Goal: Task Accomplishment & Management: Use online tool/utility

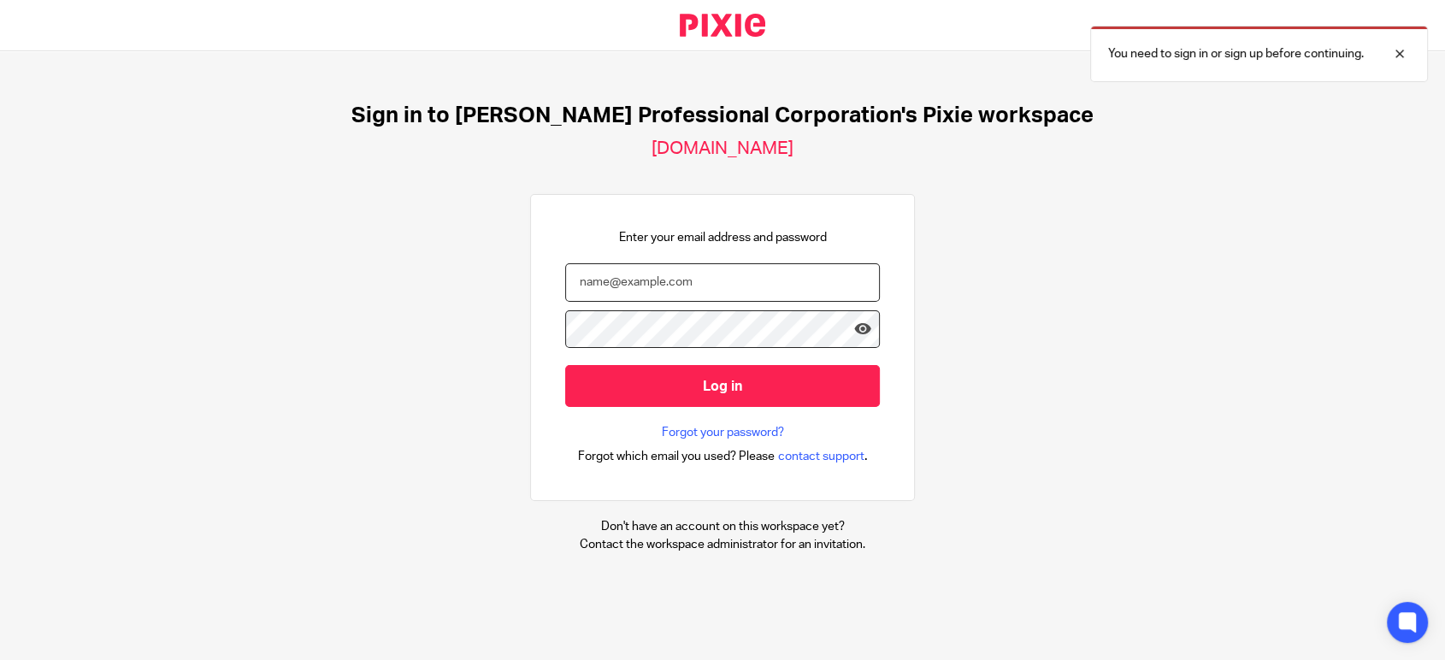
click at [609, 271] on input "email" at bounding box center [722, 282] width 315 height 38
type input "jglass@yourbalance.ca"
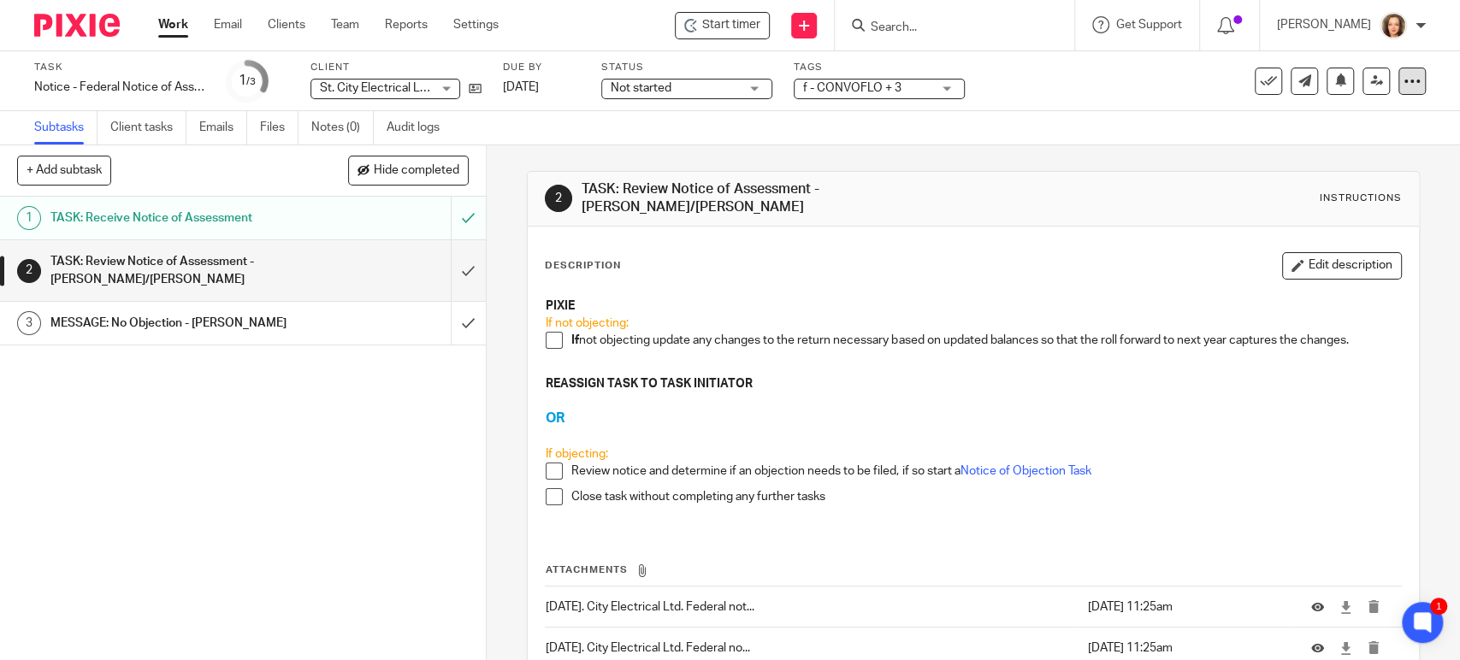
click at [1403, 80] on icon at bounding box center [1411, 81] width 17 height 17
click at [548, 332] on span at bounding box center [554, 340] width 17 height 17
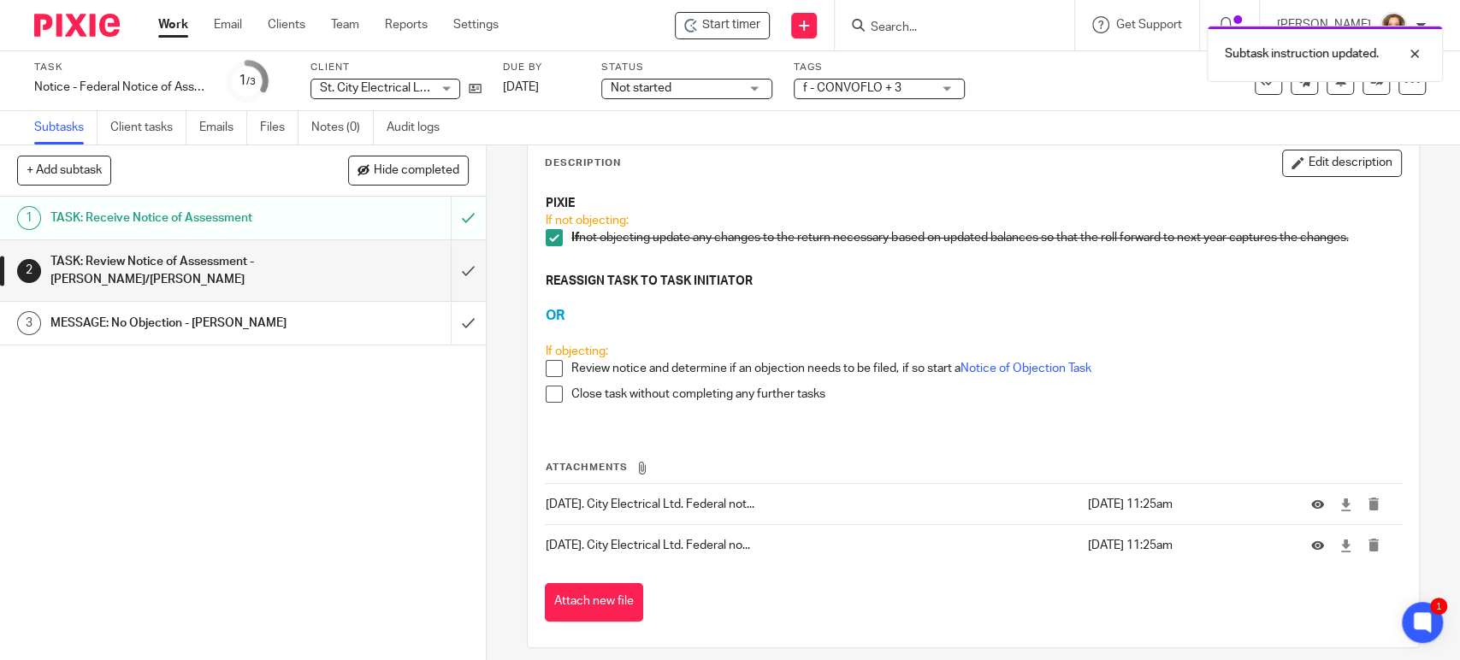
scroll to position [105, 0]
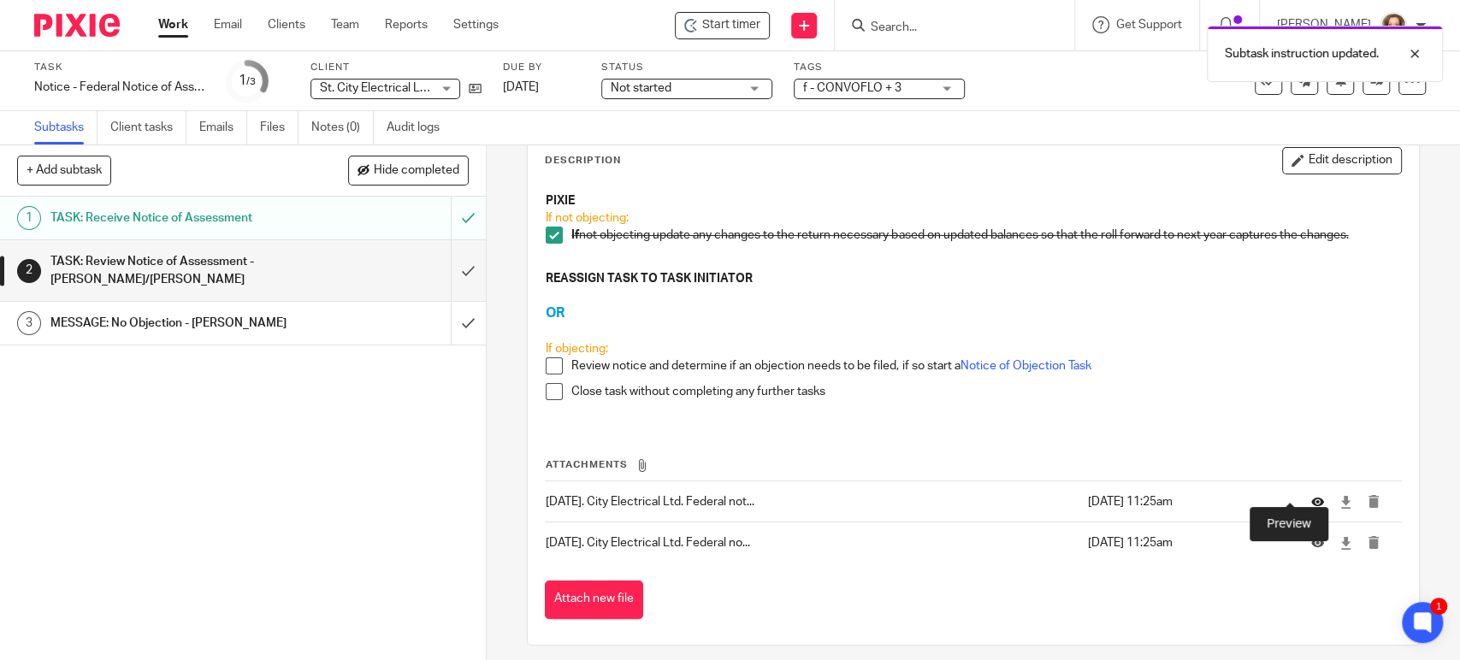
click at [1311, 495] on icon at bounding box center [1317, 501] width 13 height 13
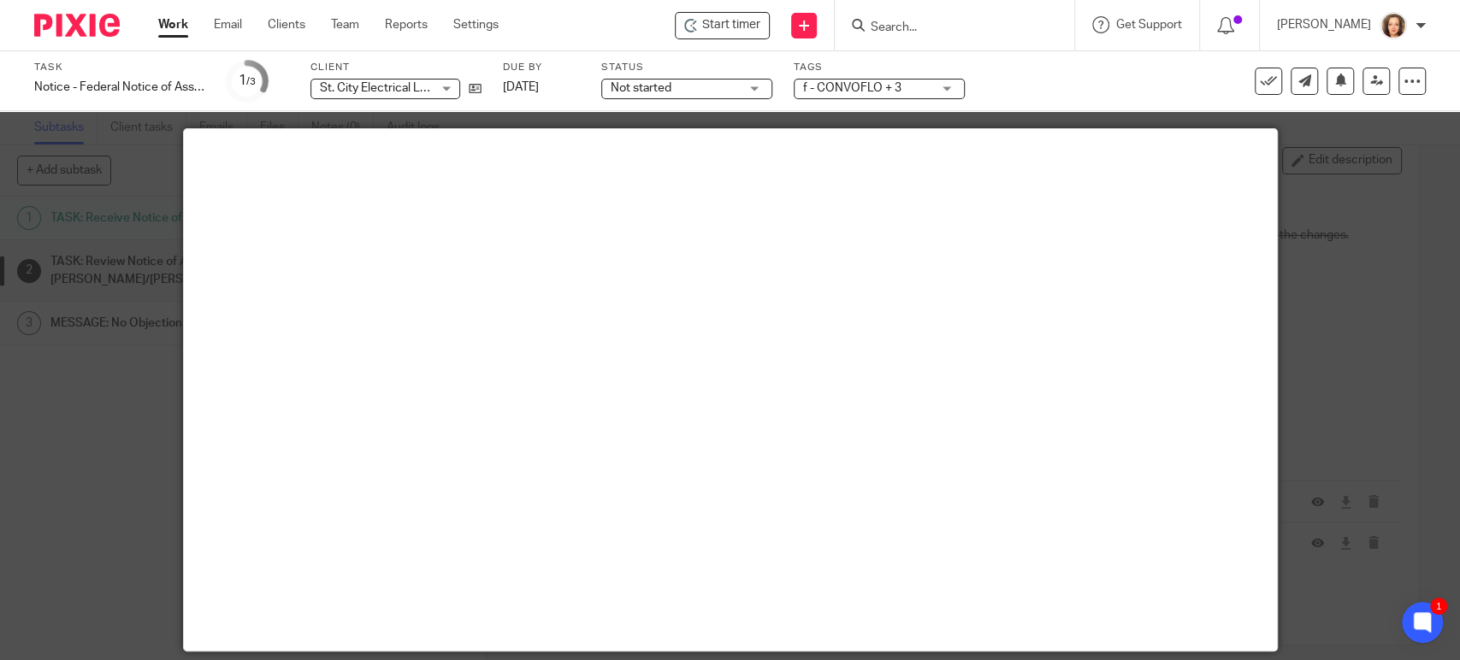
click at [1310, 261] on div at bounding box center [730, 330] width 1460 height 660
click at [1342, 386] on p "Close task without completing any further tasks" at bounding box center [985, 391] width 829 height 17
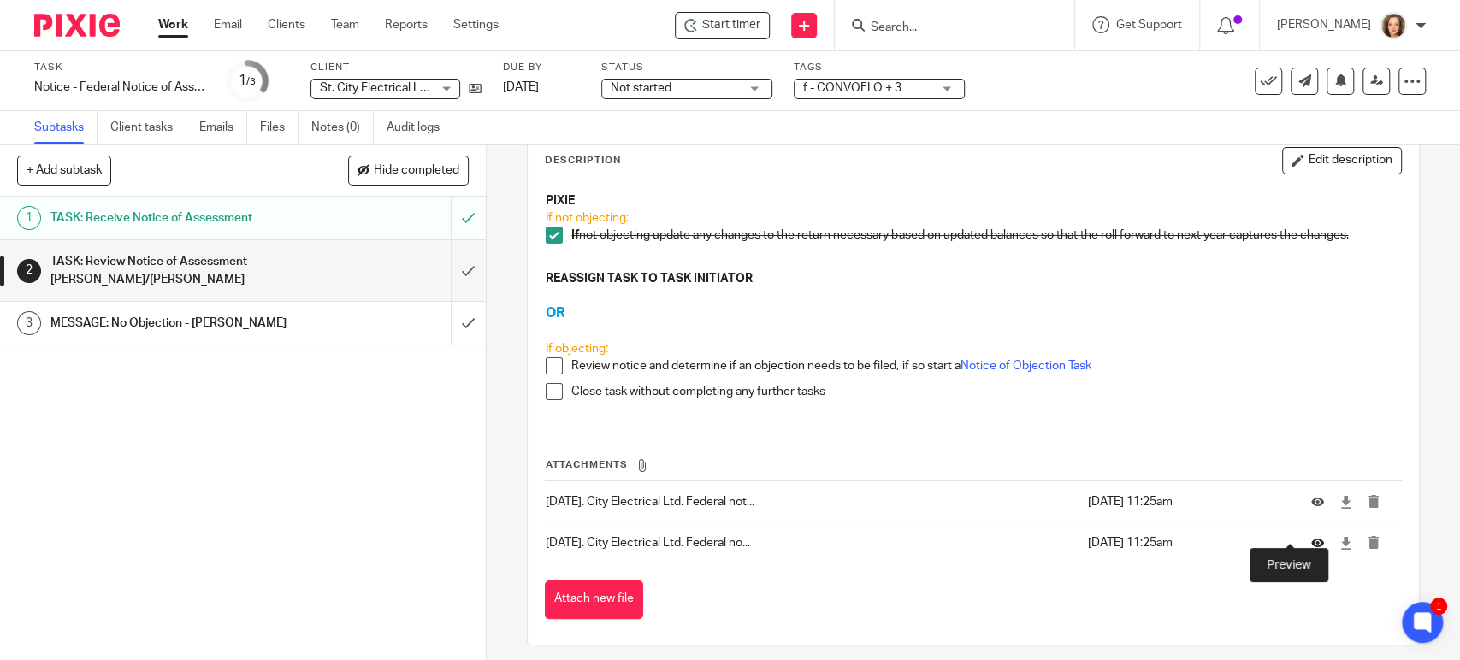
click at [1311, 537] on icon at bounding box center [1317, 543] width 13 height 13
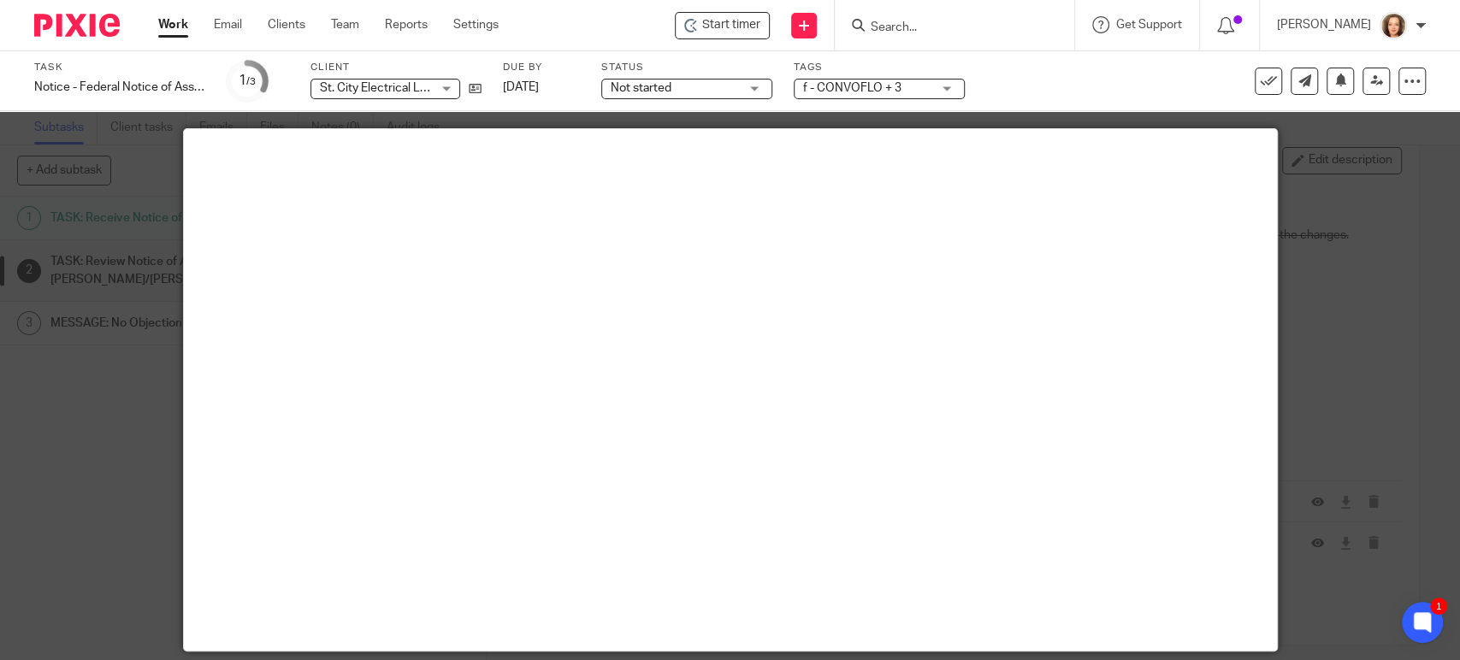
click at [1334, 333] on div at bounding box center [730, 330] width 1460 height 660
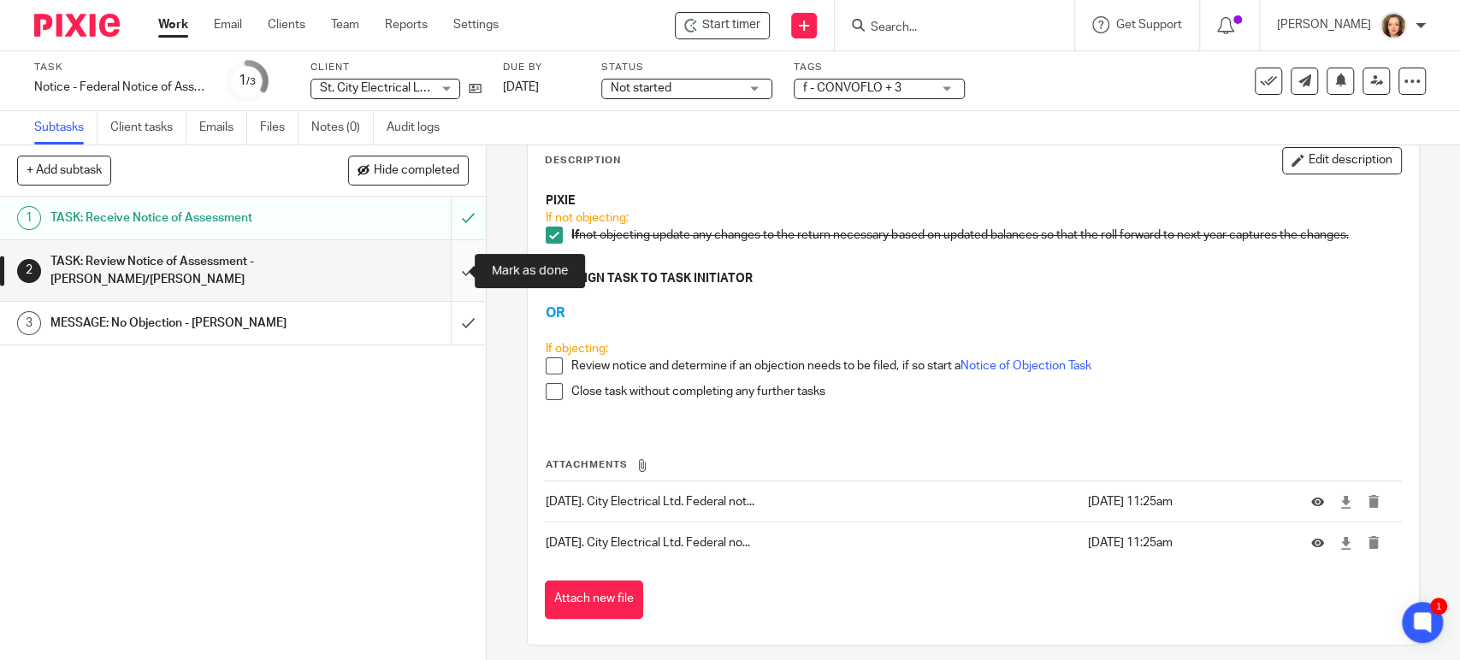
click at [448, 266] on input "submit" at bounding box center [243, 270] width 486 height 61
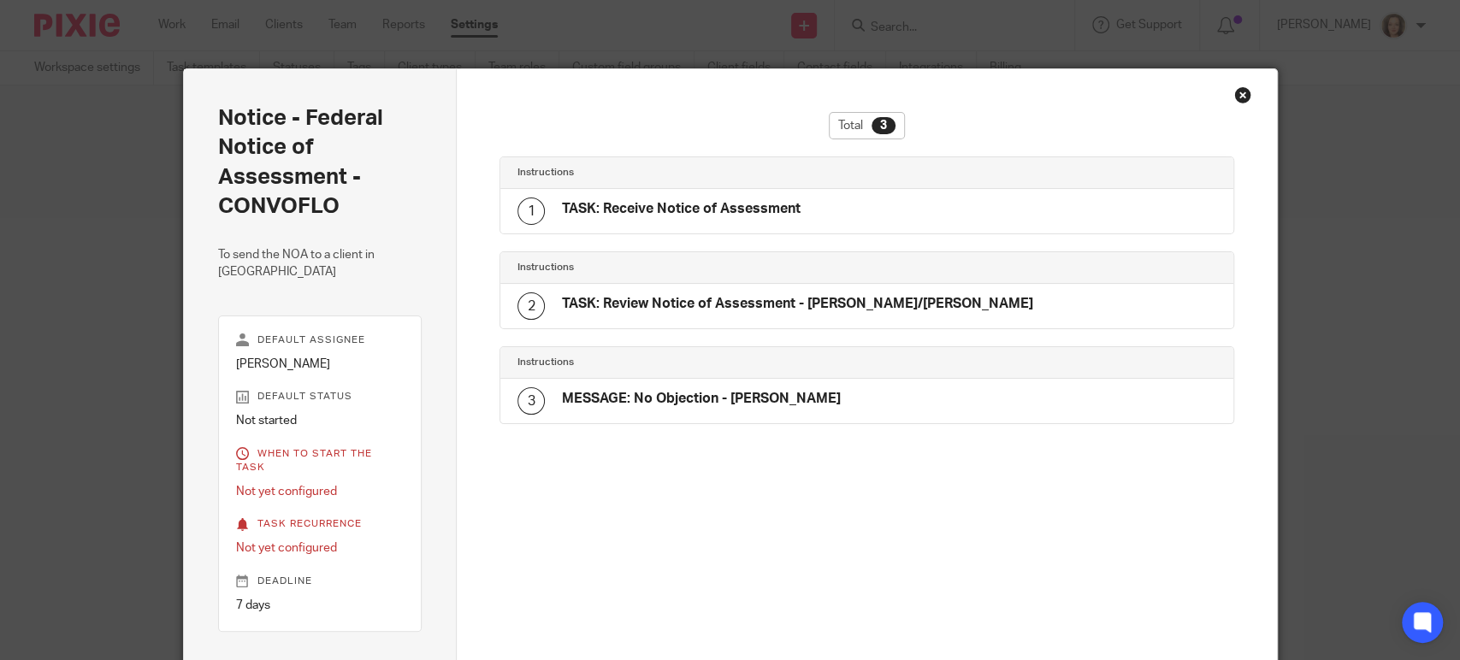
scroll to position [32, 0]
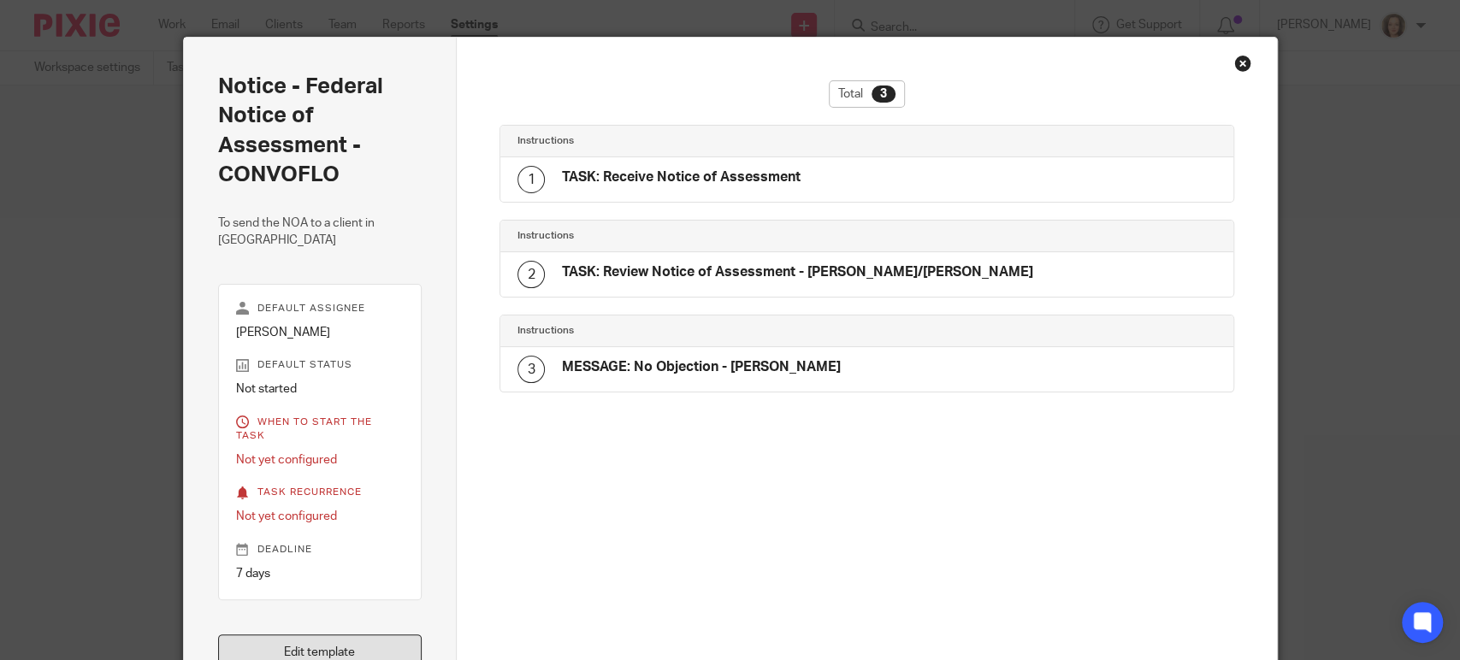
click at [334, 634] on link "Edit template" at bounding box center [320, 652] width 204 height 37
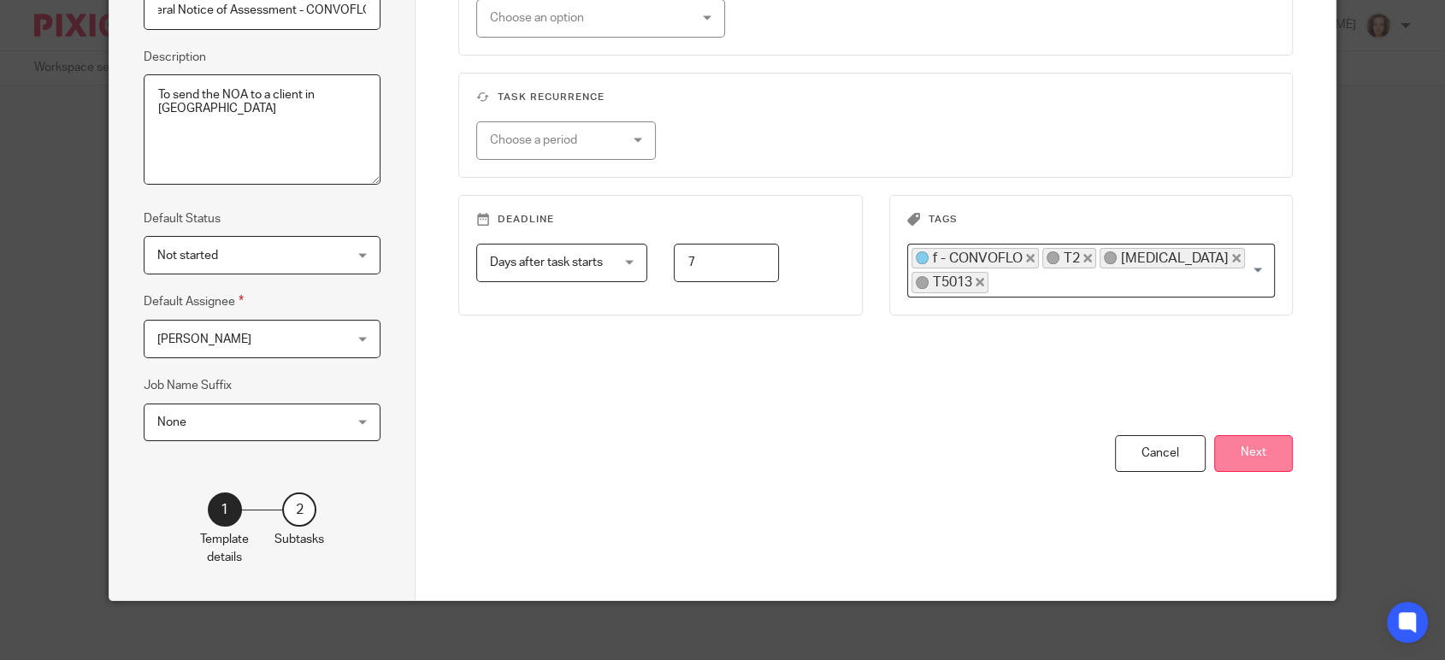
scroll to position [212, 0]
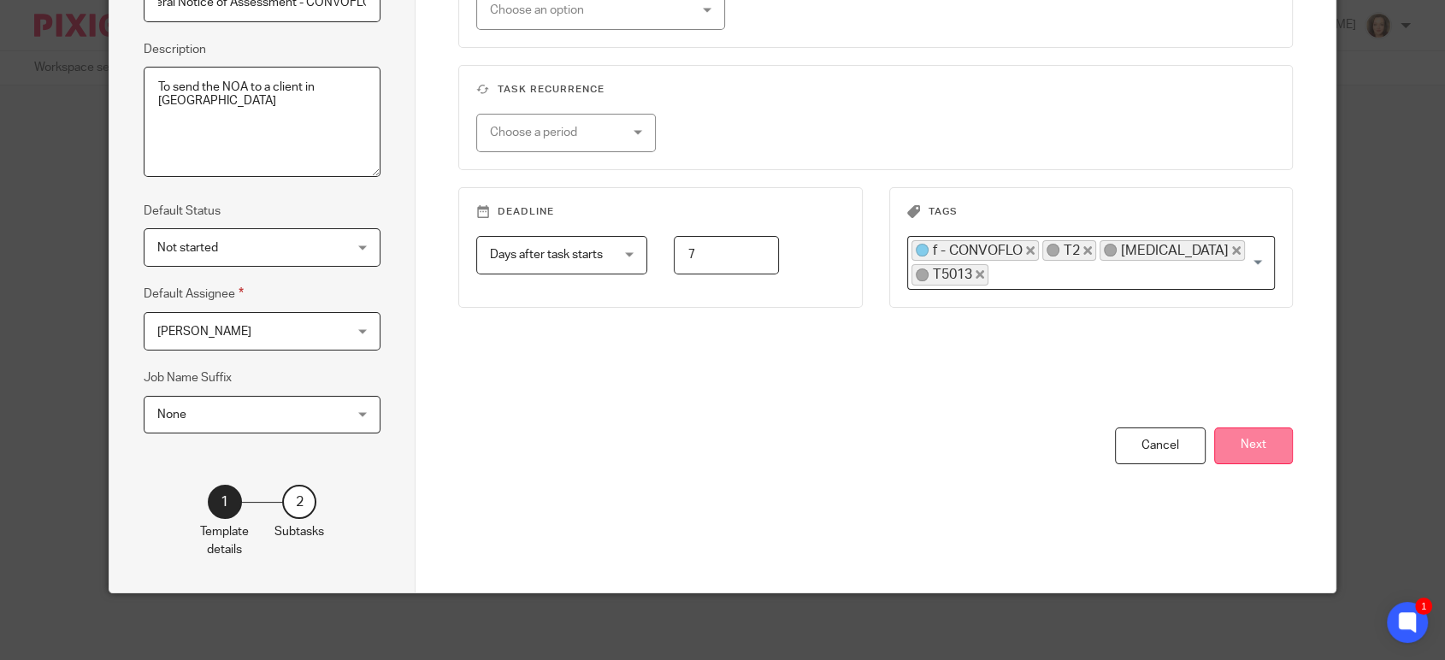
click at [1258, 429] on button "Next" at bounding box center [1253, 446] width 79 height 37
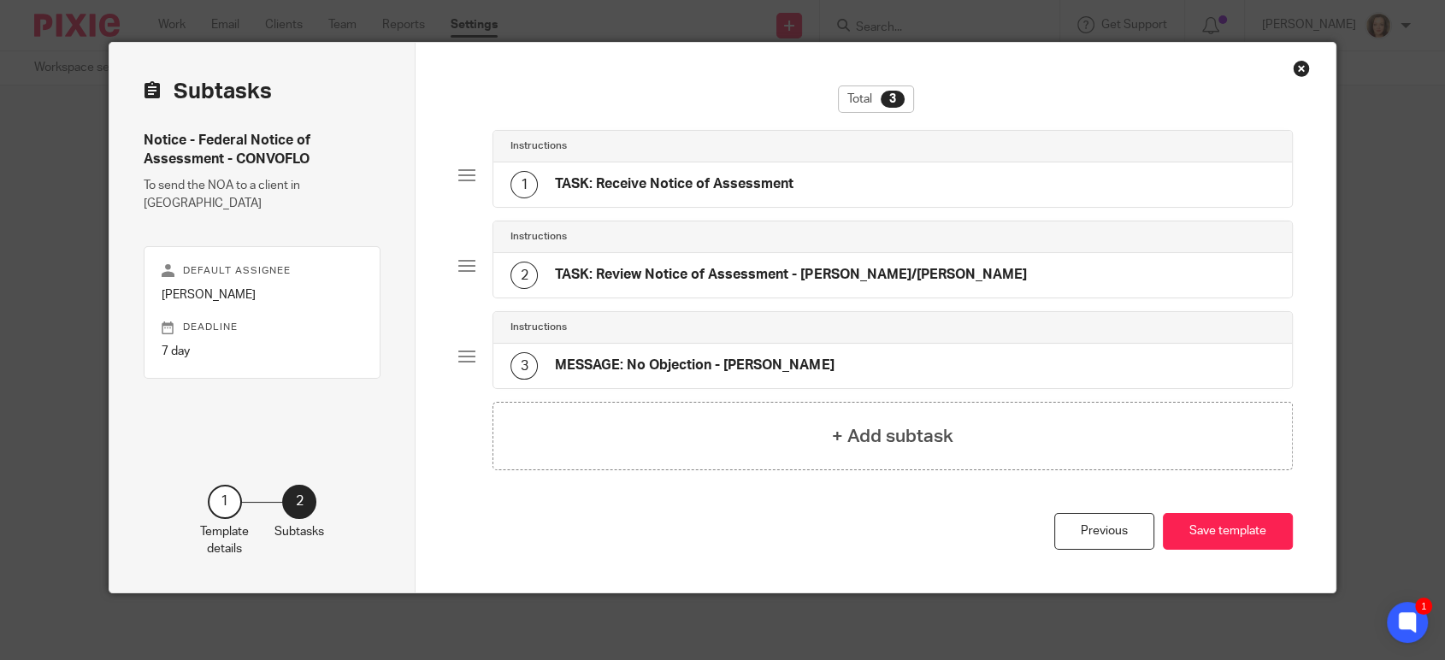
click at [801, 264] on div "2 TASK: Review Notice of Assessment - JEANETTE/ERIKA" at bounding box center [768, 275] width 516 height 27
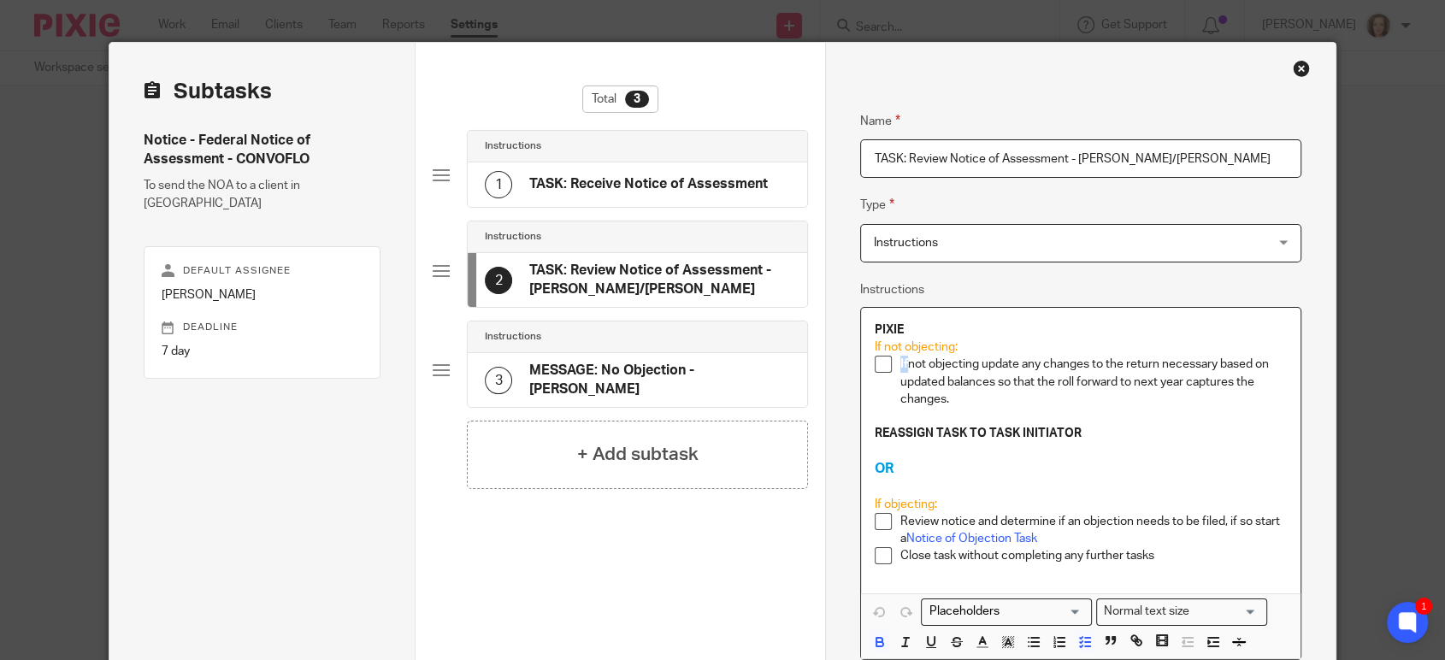
click at [900, 365] on p "If not objecting update any changes to the return necessary based on updated ba…" at bounding box center [1093, 382] width 387 height 52
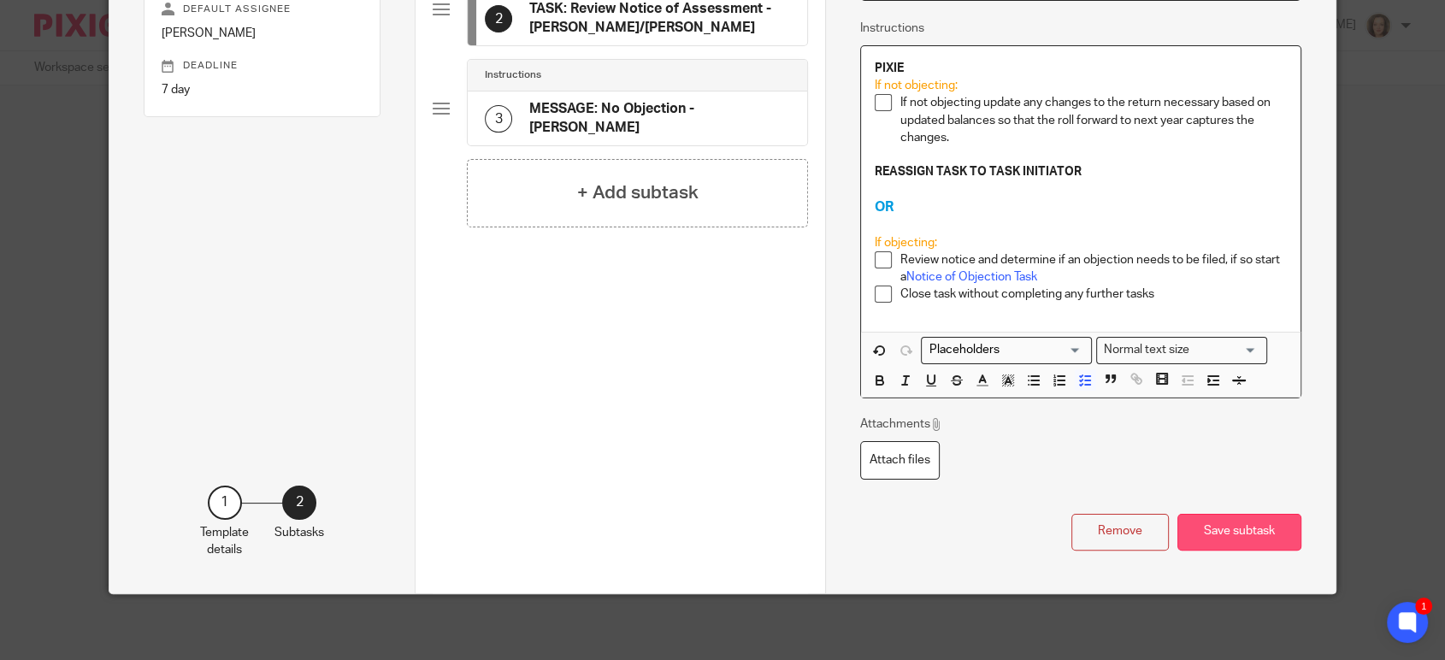
click at [1244, 522] on button "Save subtask" at bounding box center [1239, 532] width 124 height 37
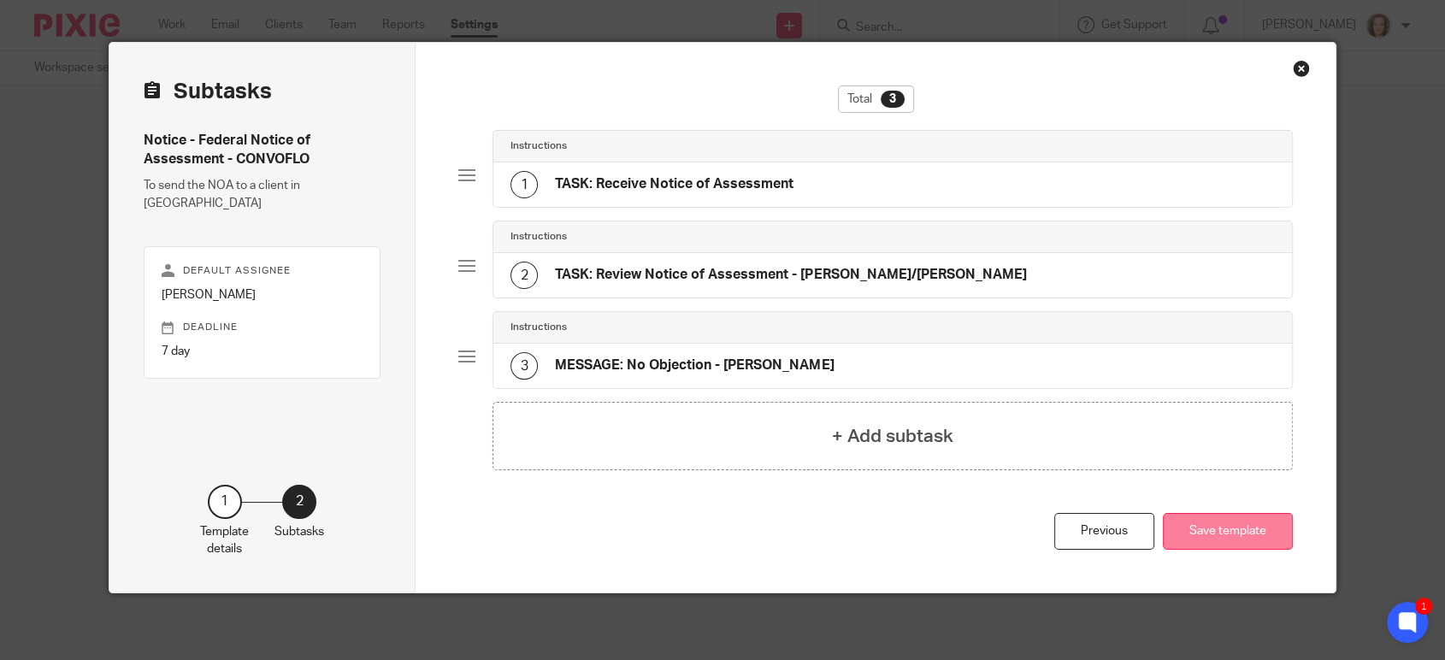
click at [1205, 534] on button "Save template" at bounding box center [1228, 531] width 130 height 37
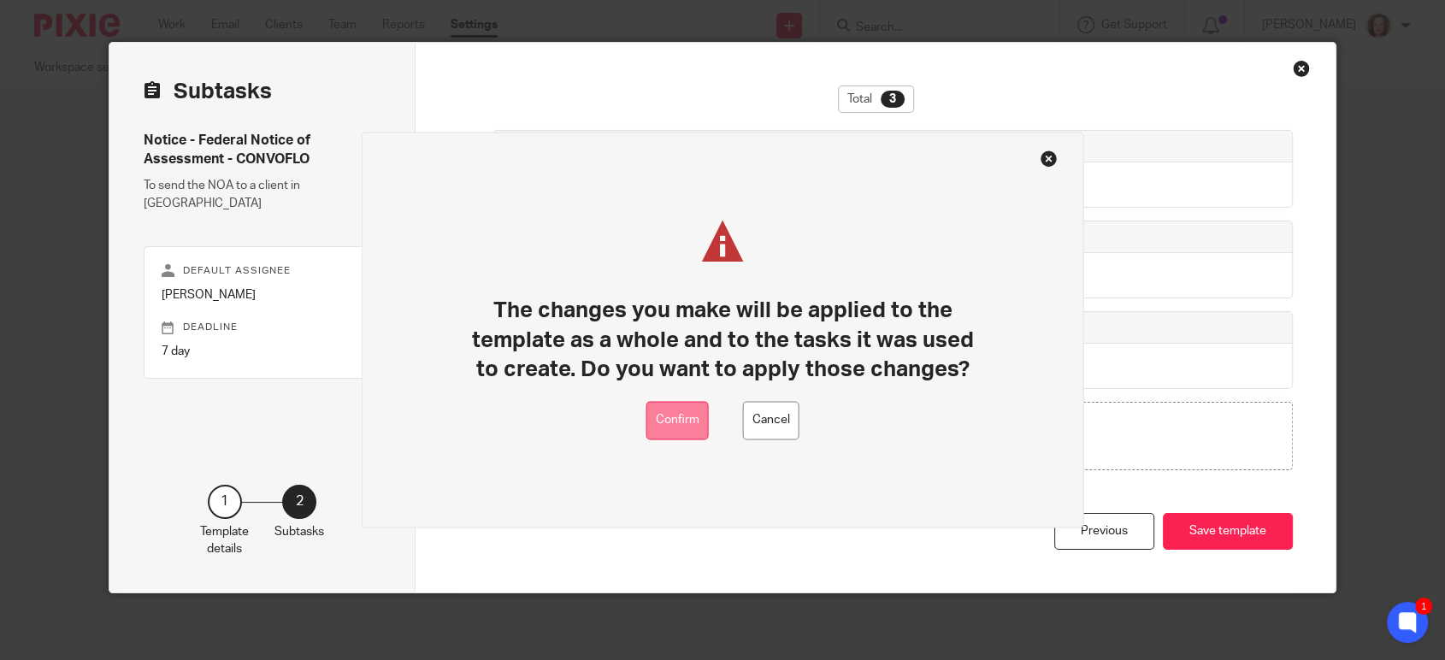
click at [663, 422] on button "Confirm" at bounding box center [677, 421] width 62 height 38
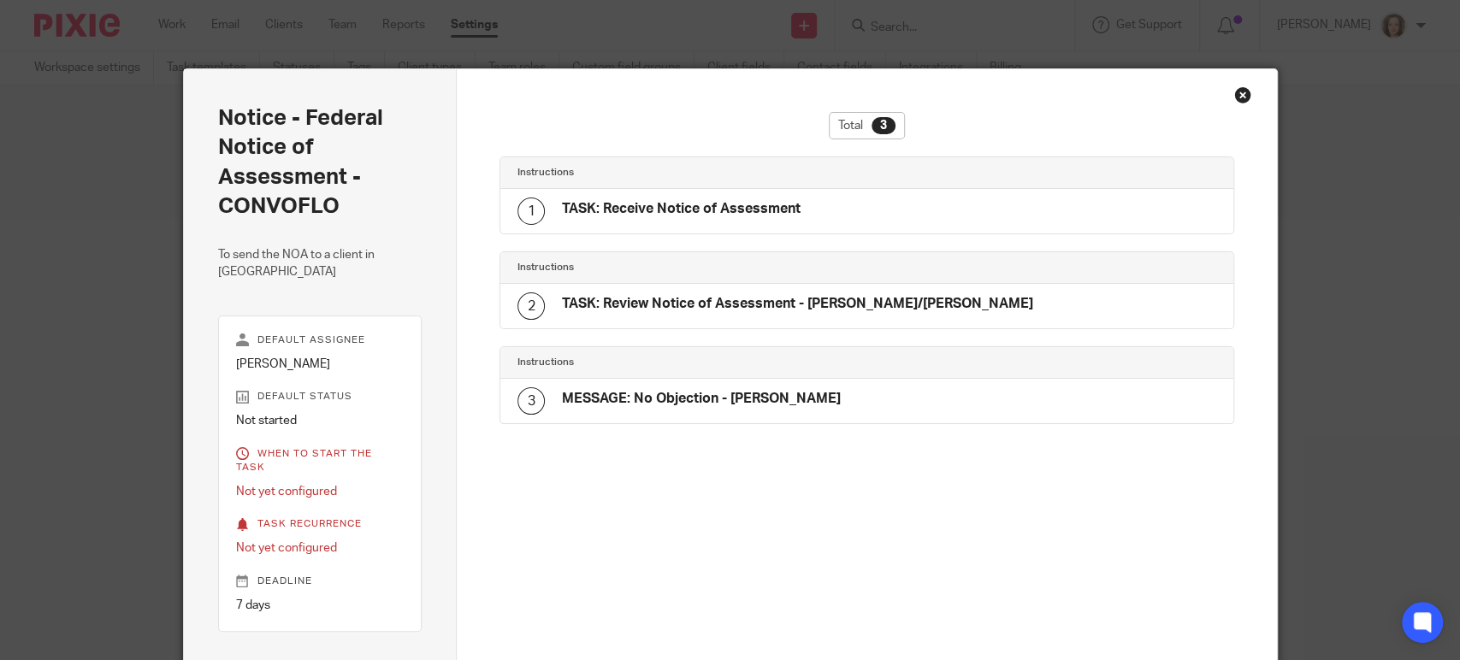
scroll to position [27, 0]
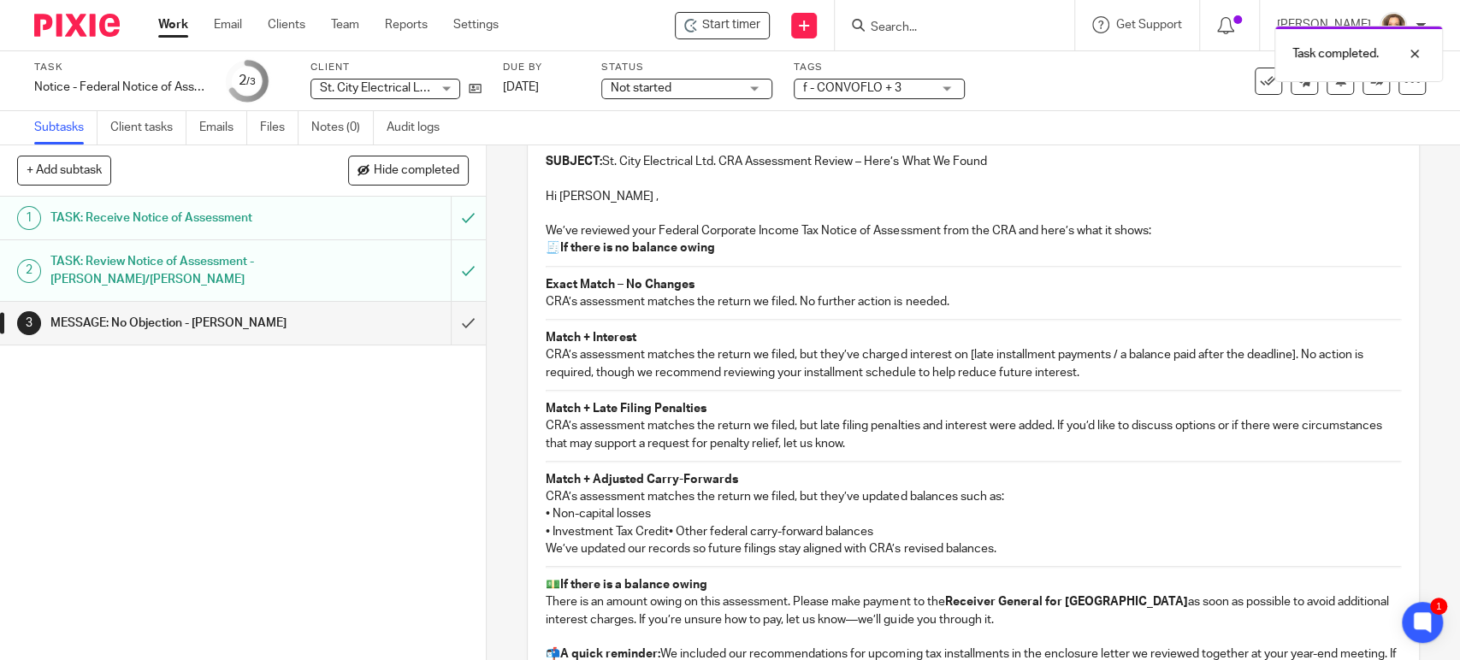
scroll to position [166, 0]
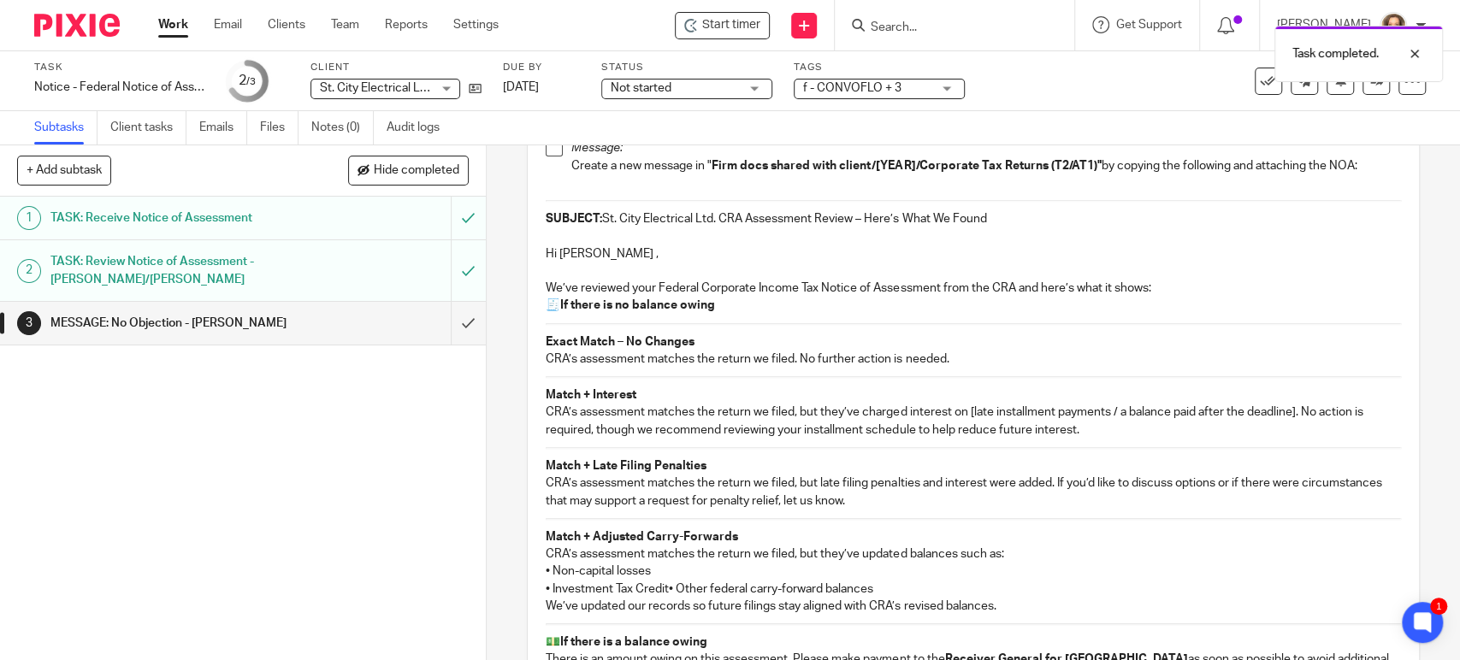
click at [758, 299] on p "🧾 If there is no balance owing" at bounding box center [973, 305] width 854 height 17
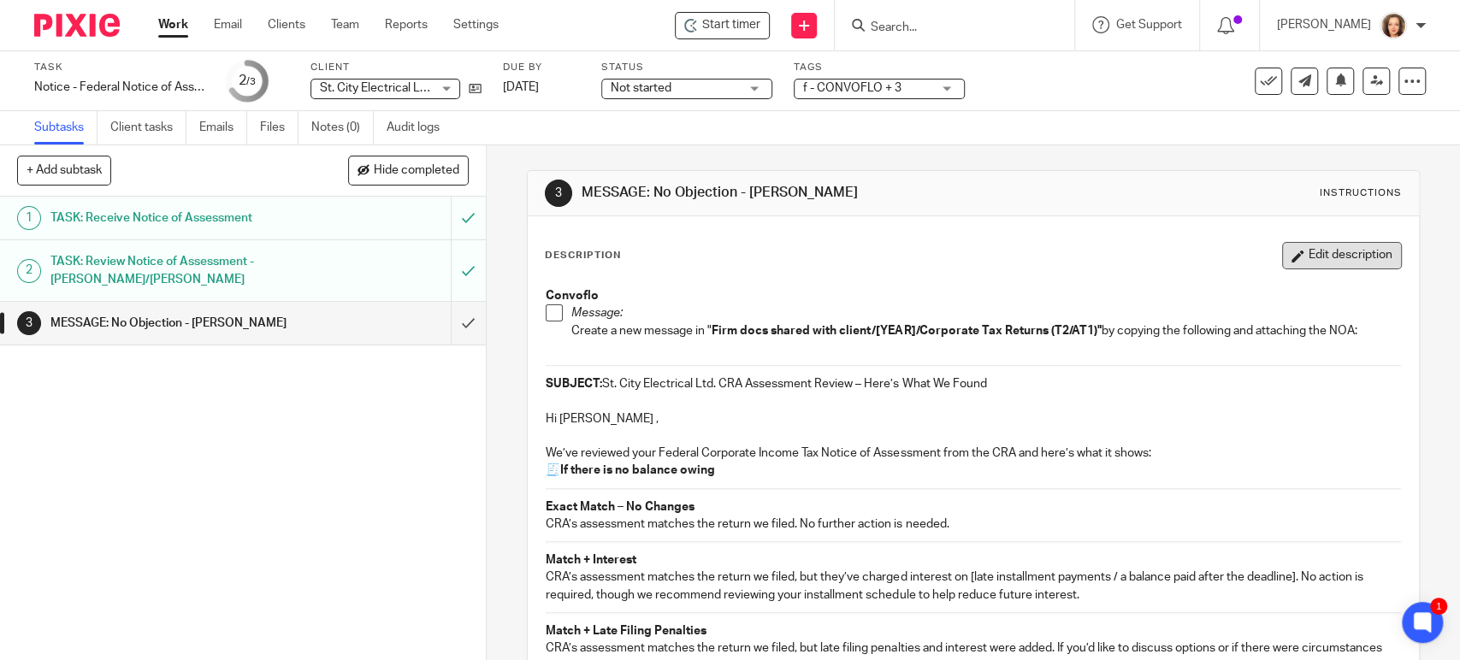
scroll to position [0, 0]
click at [1307, 261] on button "Edit description" at bounding box center [1342, 256] width 120 height 27
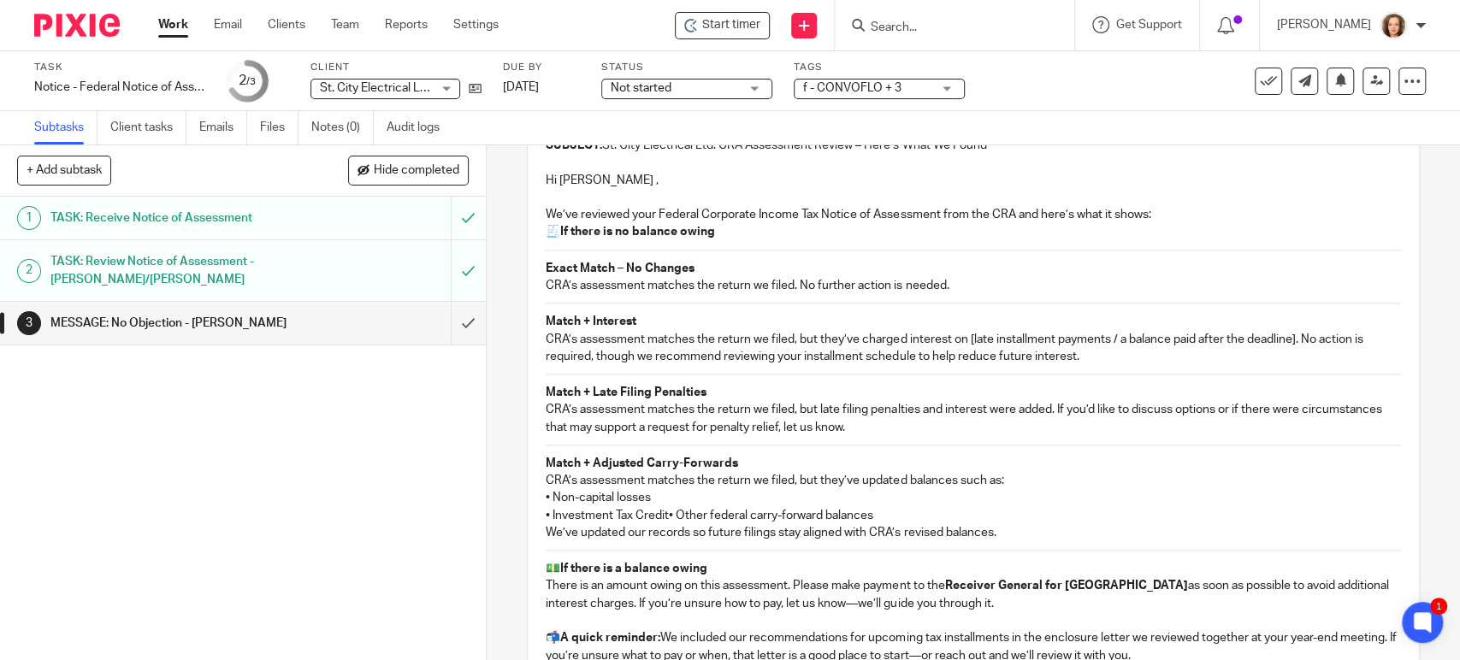
scroll to position [261, 0]
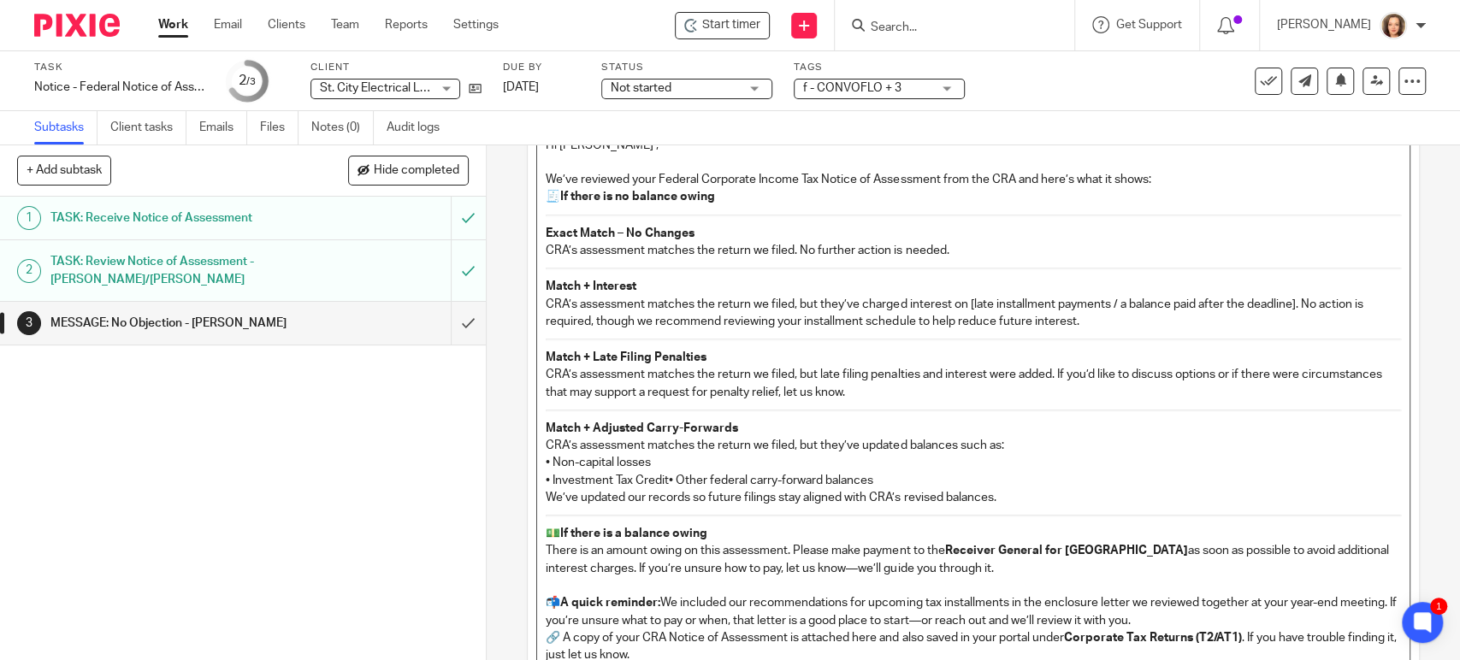
click at [546, 195] on p "🧾 If there is no balance owing" at bounding box center [973, 196] width 854 height 17
click at [698, 229] on p "Exact Match – No Changes" at bounding box center [973, 233] width 854 height 17
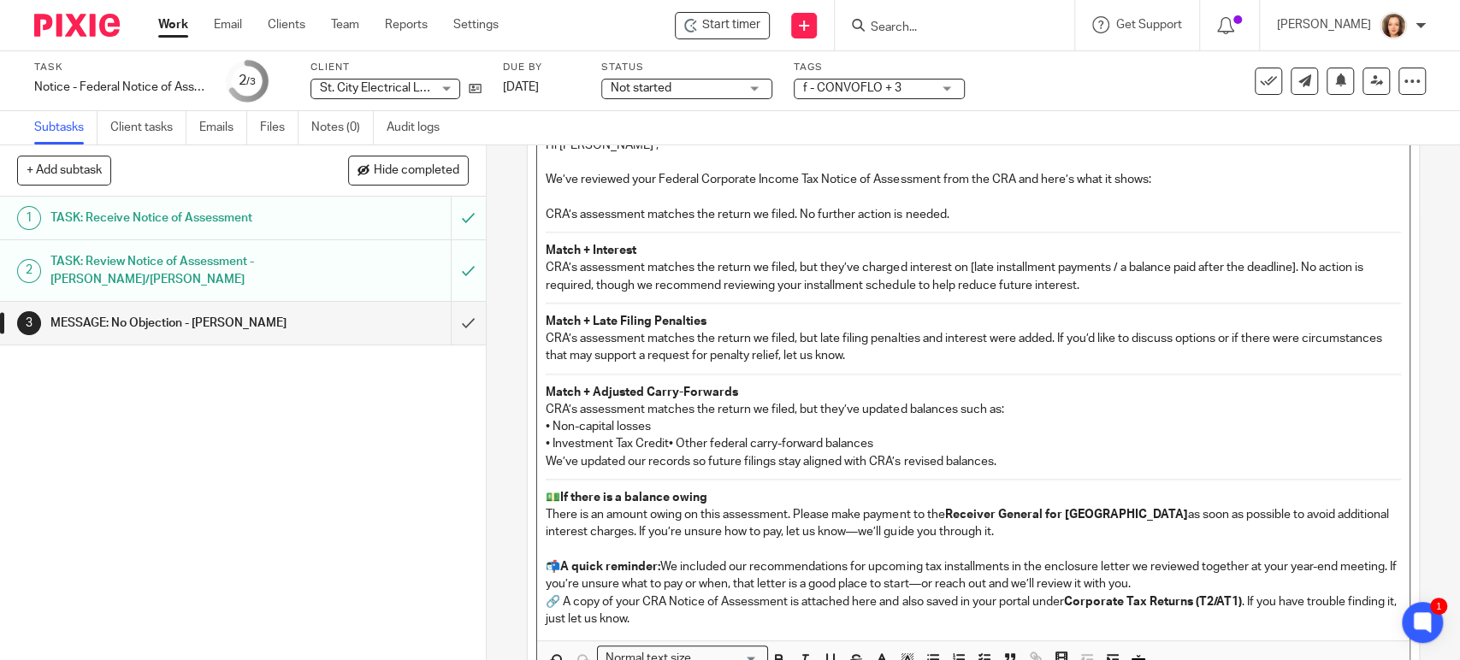
click at [537, 248] on div "Convoflo Message: Create a new message in " Firm docs shared with client/[YEAR]…" at bounding box center [972, 322] width 871 height 635
click at [971, 522] on p "💵 If there is a balance owing There is an amount owing on this assessment. Plea…" at bounding box center [973, 515] width 854 height 52
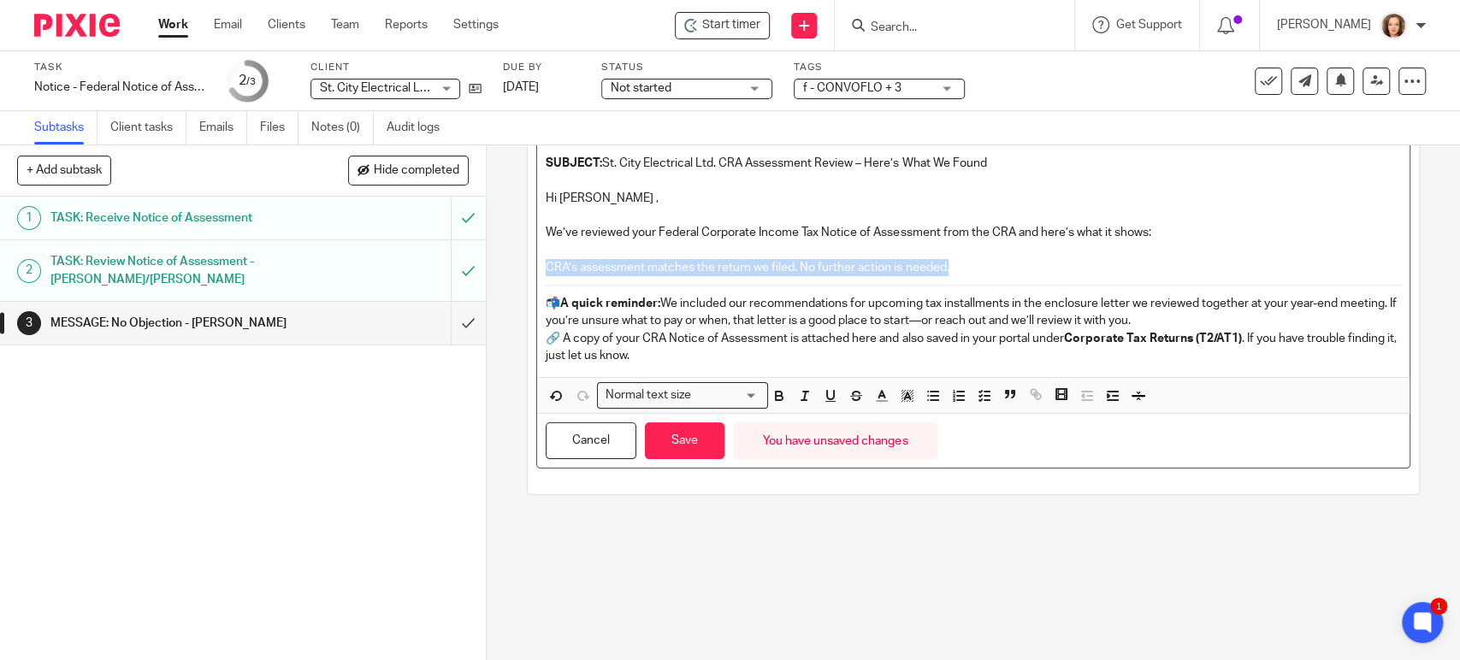
scroll to position [67, 0]
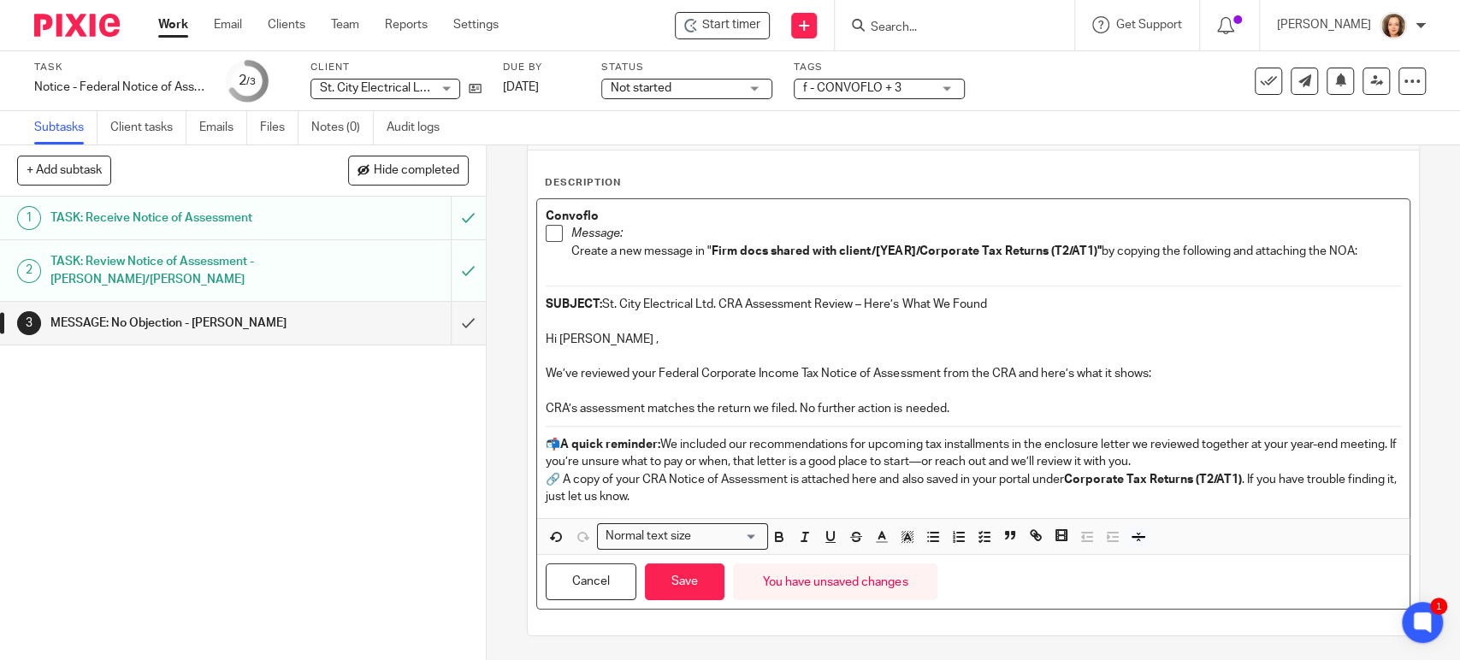
click at [1173, 375] on p "We’ve reviewed your Federal Corporate Income Tax Notice of Assessment from the …" at bounding box center [973, 373] width 854 height 17
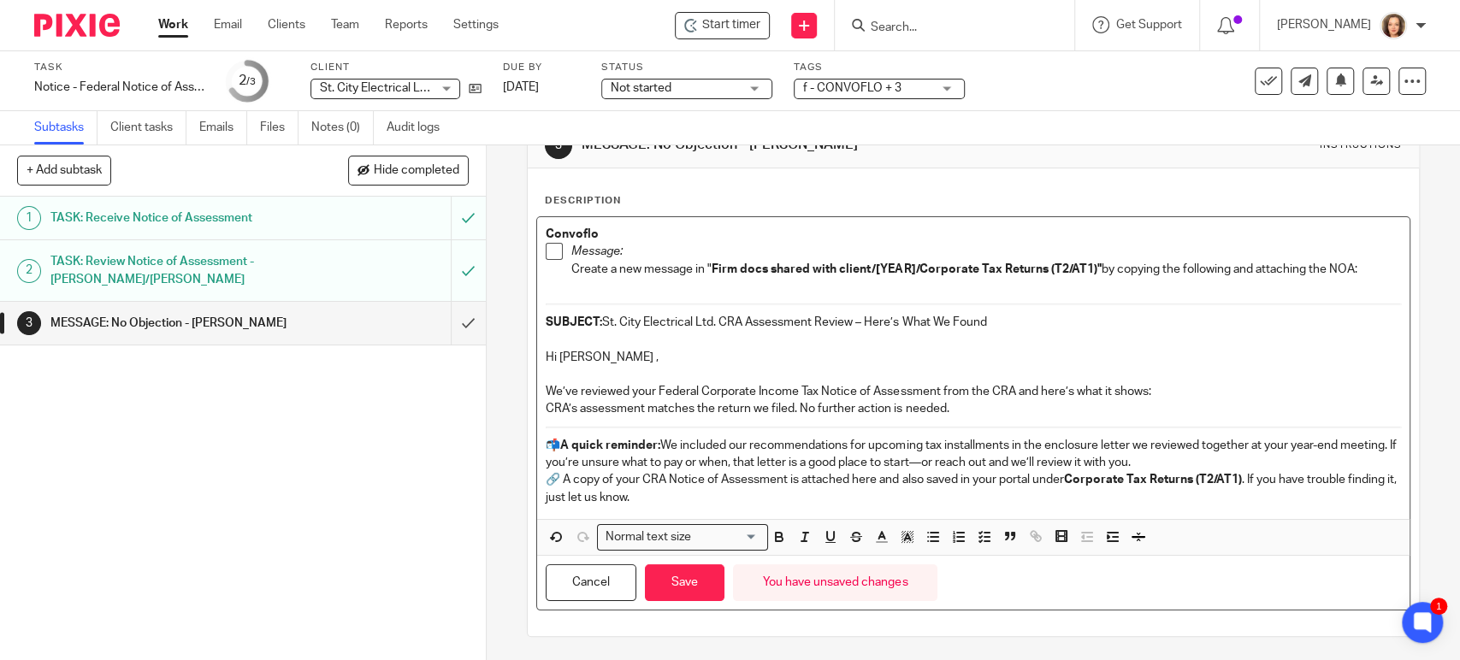
click at [798, 409] on p "CRA’s assessment matches the return we filed. No further action is needed." at bounding box center [973, 408] width 854 height 17
drag, startPoint x: 795, startPoint y: 408, endPoint x: 954, endPoint y: 408, distance: 159.0
click at [954, 408] on p "CRA’s assessment matches the return we filed. No further action is needed." at bounding box center [973, 408] width 854 height 17
click at [928, 533] on icon "button" at bounding box center [932, 536] width 15 height 15
click at [831, 408] on p "CRA’s assessment matches the return we filed." at bounding box center [990, 408] width 820 height 17
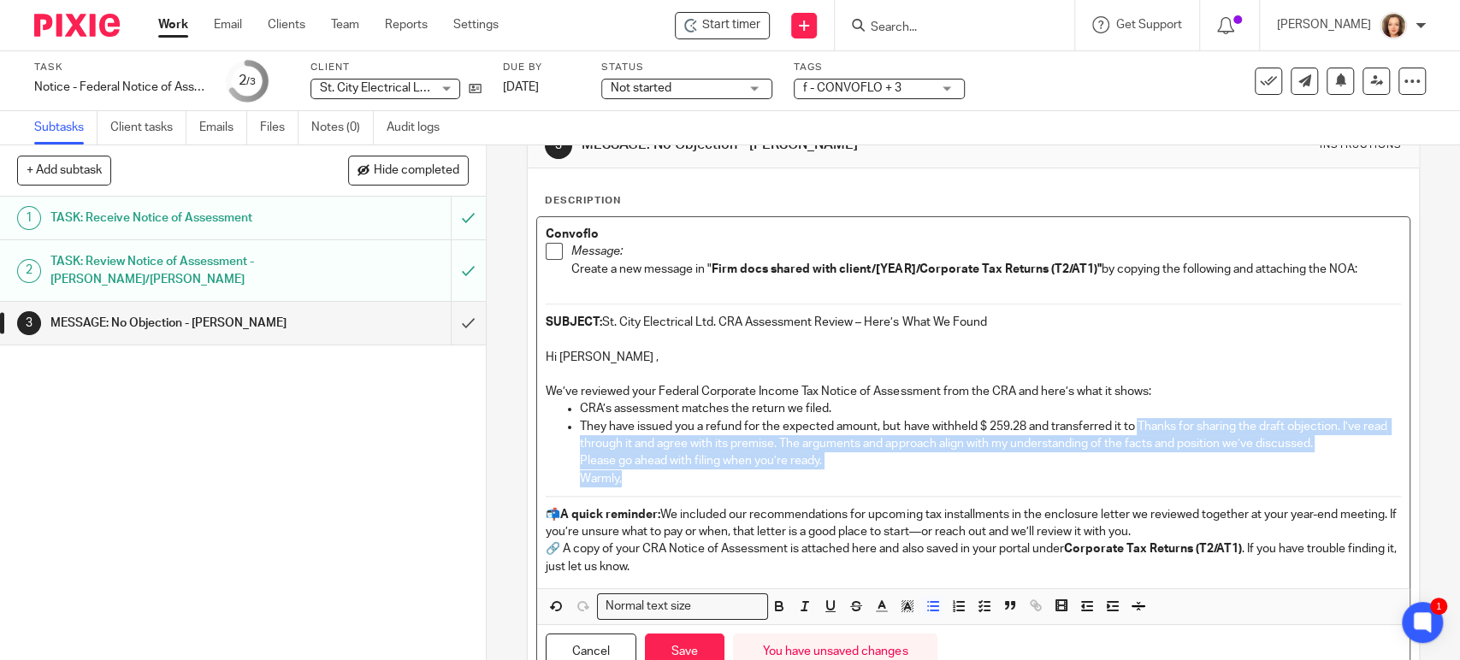
click at [1134, 426] on p "They have issued you a refund for the expected amount, but have withheld $ 259.…" at bounding box center [990, 435] width 820 height 35
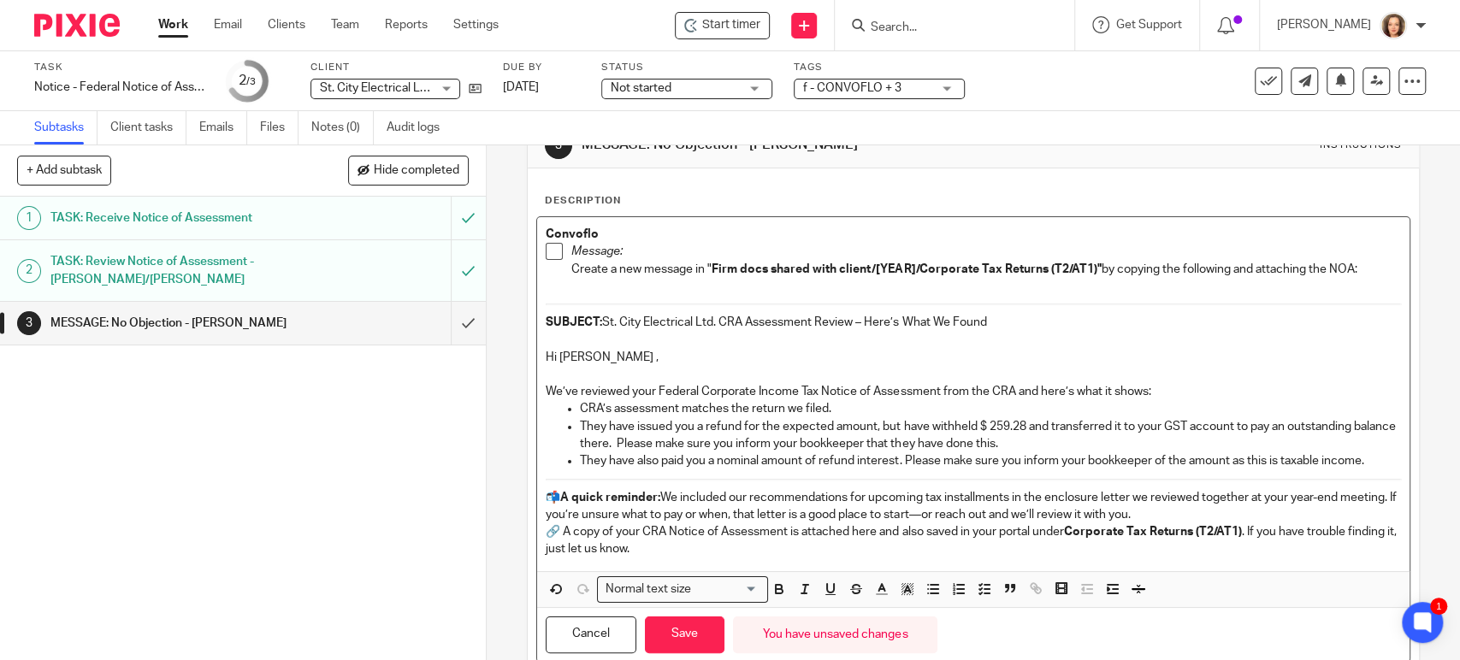
click at [622, 363] on p "Hi [PERSON_NAME] ," at bounding box center [973, 357] width 854 height 17
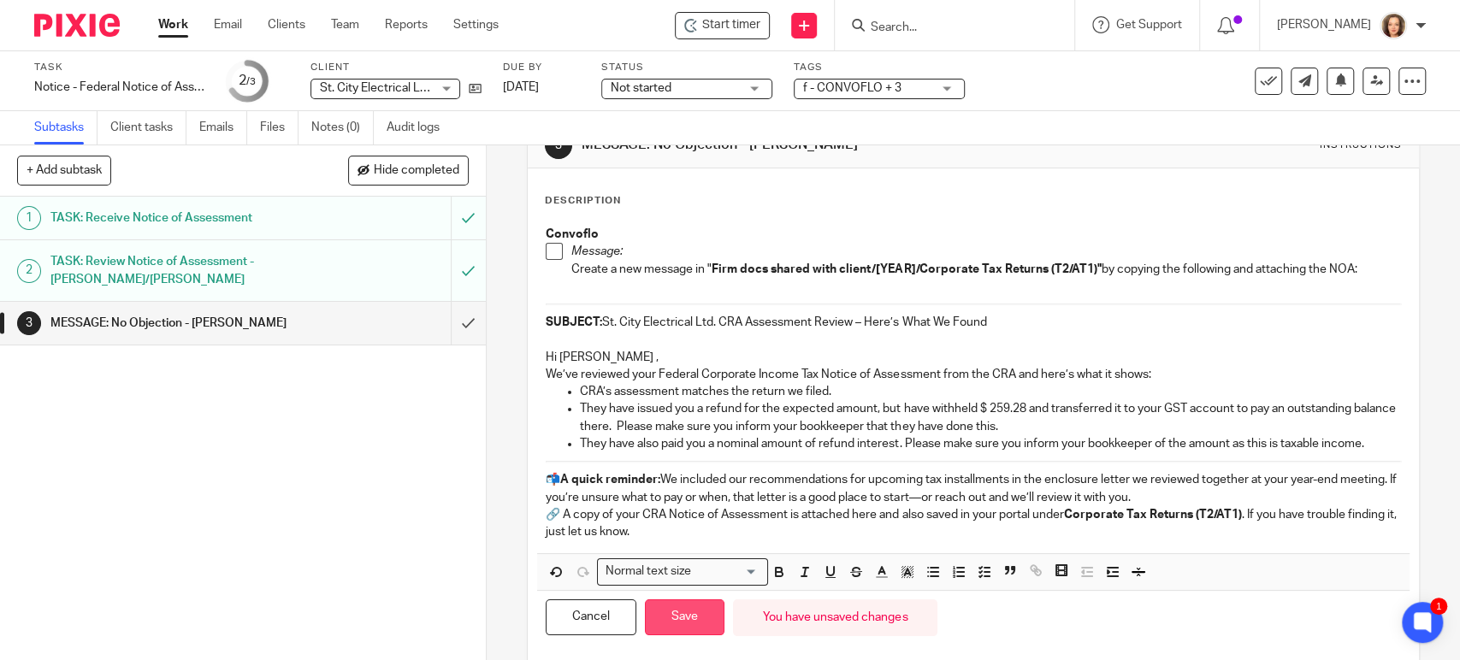
click at [692, 614] on button "Save" at bounding box center [685, 617] width 80 height 37
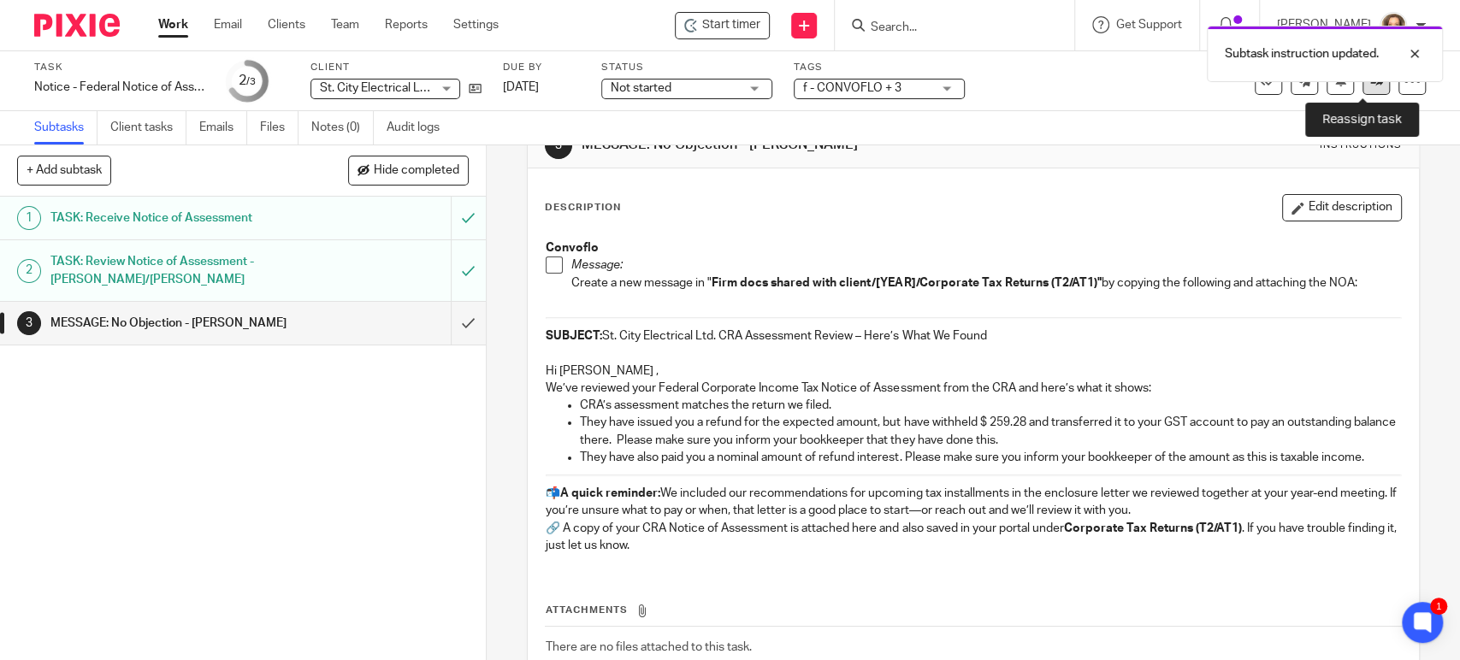
click at [1362, 89] on link at bounding box center [1375, 81] width 27 height 27
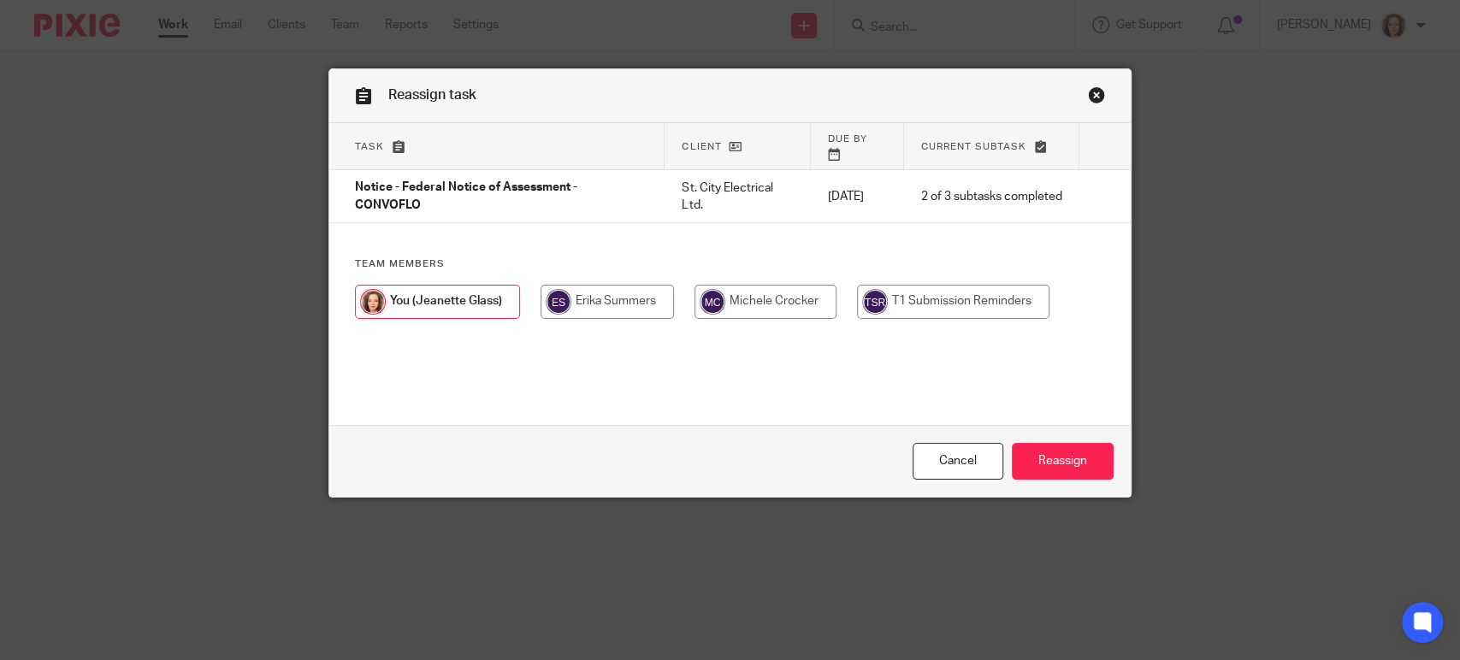
click at [736, 290] on input "radio" at bounding box center [765, 302] width 142 height 34
radio input "true"
click at [1055, 456] on input "Reassign" at bounding box center [1063, 461] width 102 height 37
